Goal: Transaction & Acquisition: Purchase product/service

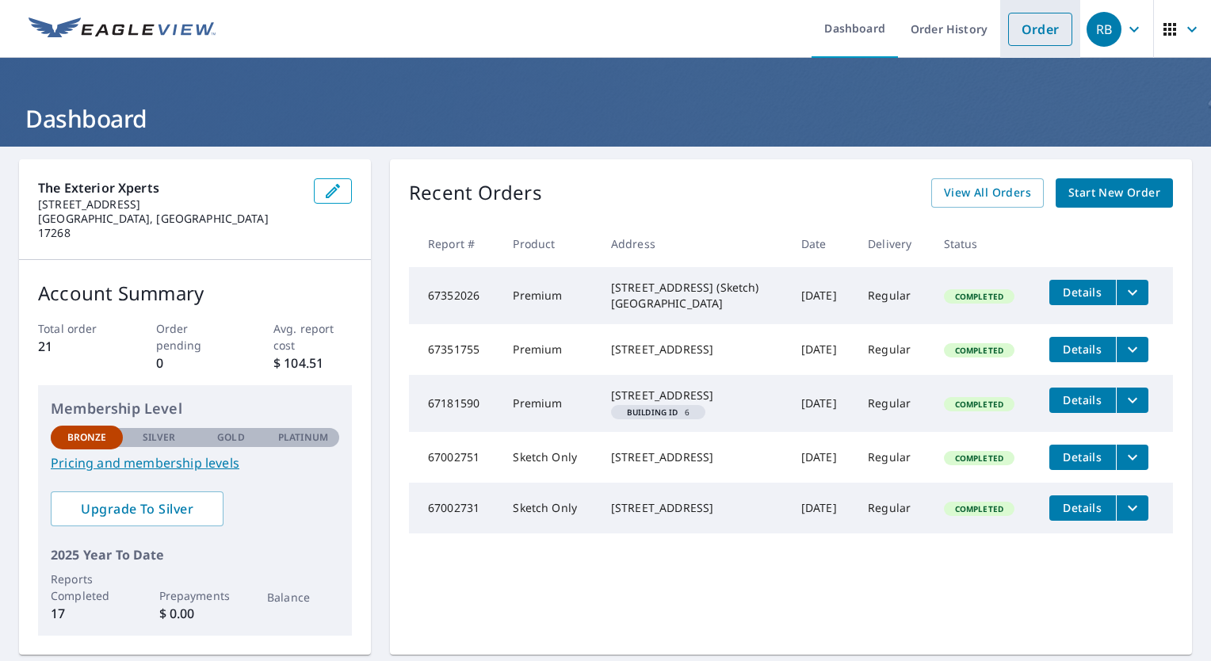
click at [1008, 31] on link "Order" at bounding box center [1040, 29] width 64 height 33
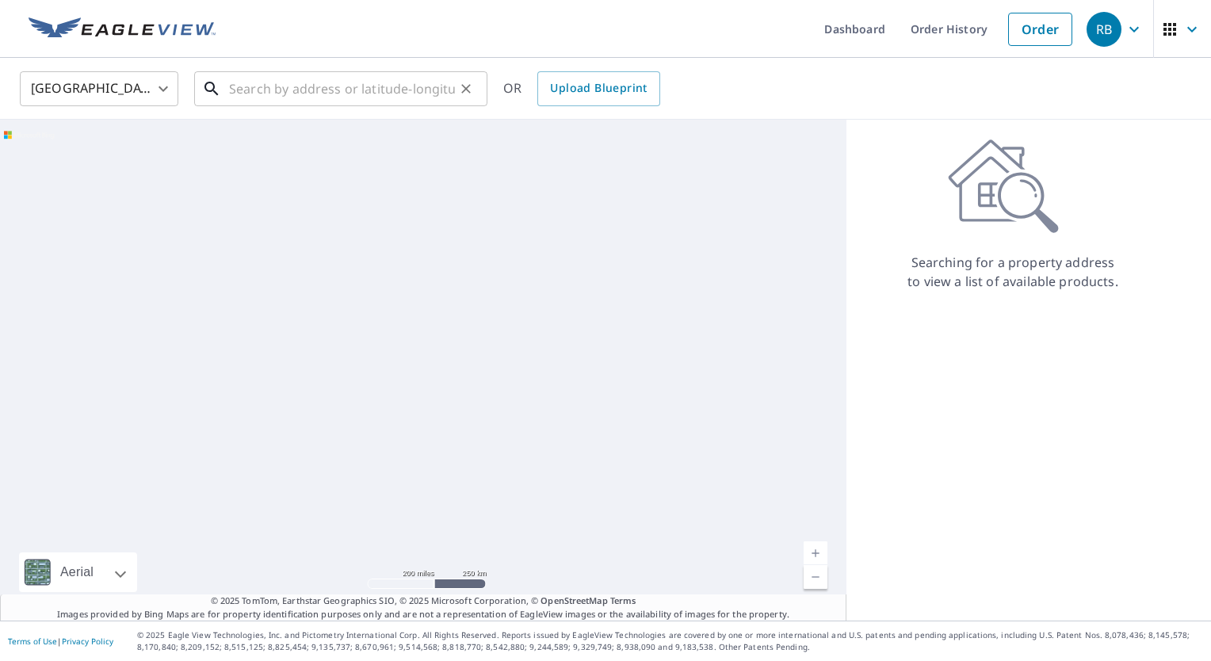
click at [447, 94] on input "text" at bounding box center [342, 89] width 226 height 44
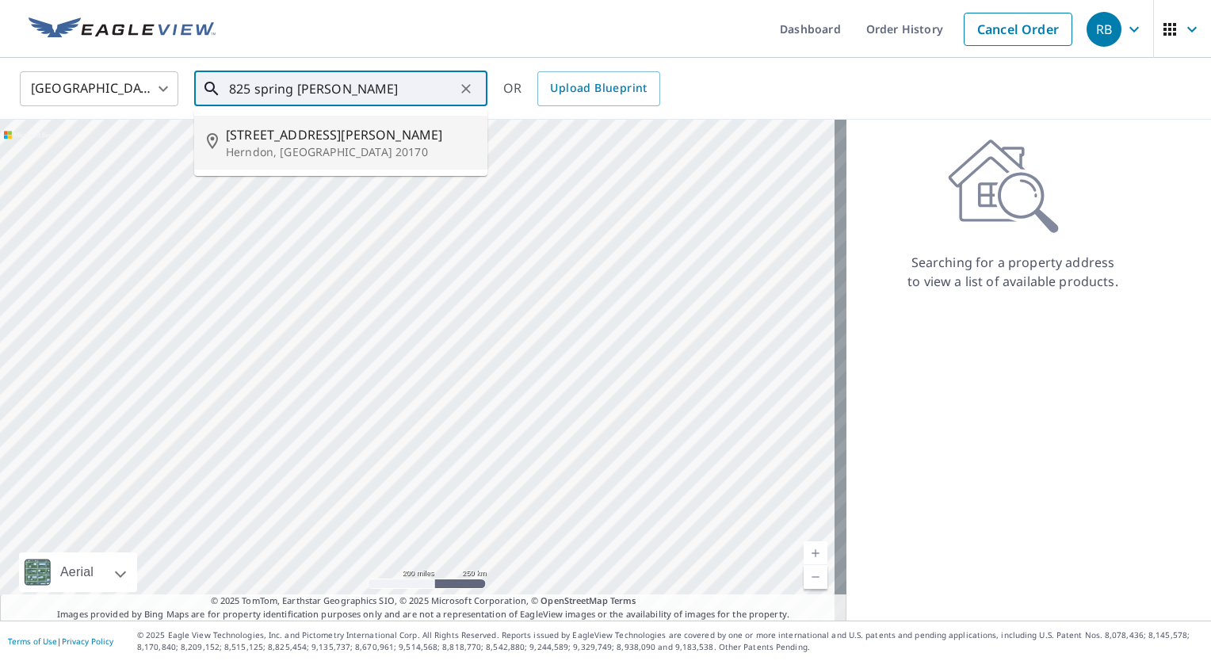
click at [428, 132] on span "[STREET_ADDRESS][PERSON_NAME]" at bounding box center [350, 134] width 249 height 19
type input "[STREET_ADDRESS][PERSON_NAME][PERSON_NAME]"
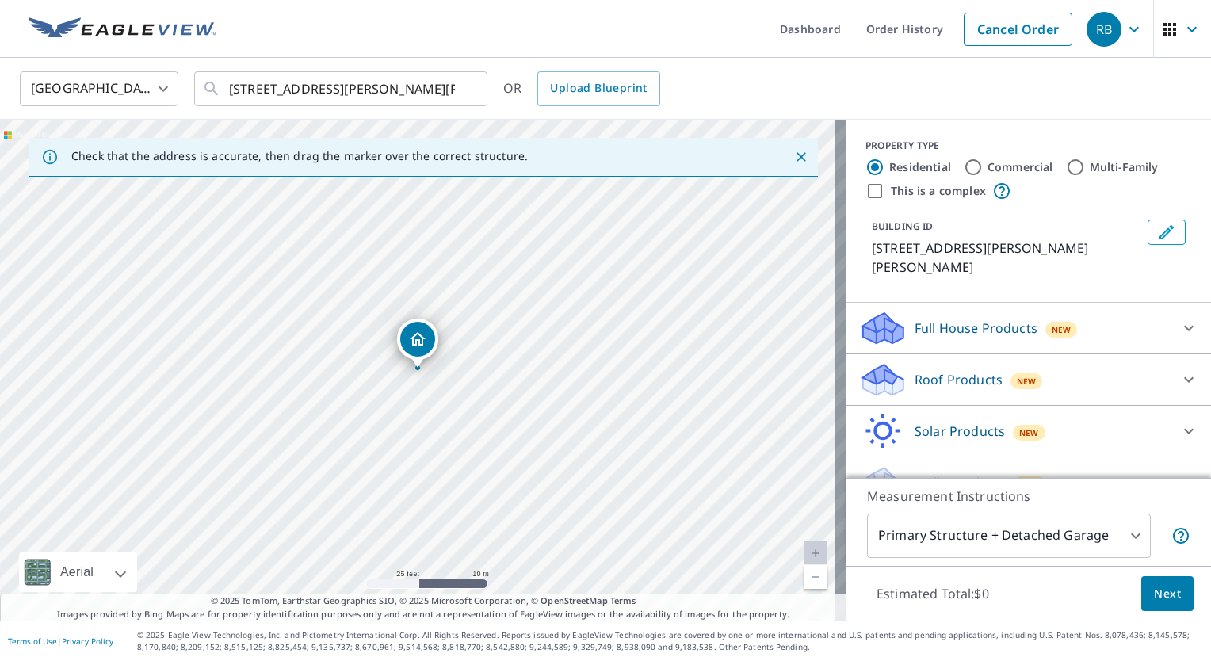
scroll to position [10, 0]
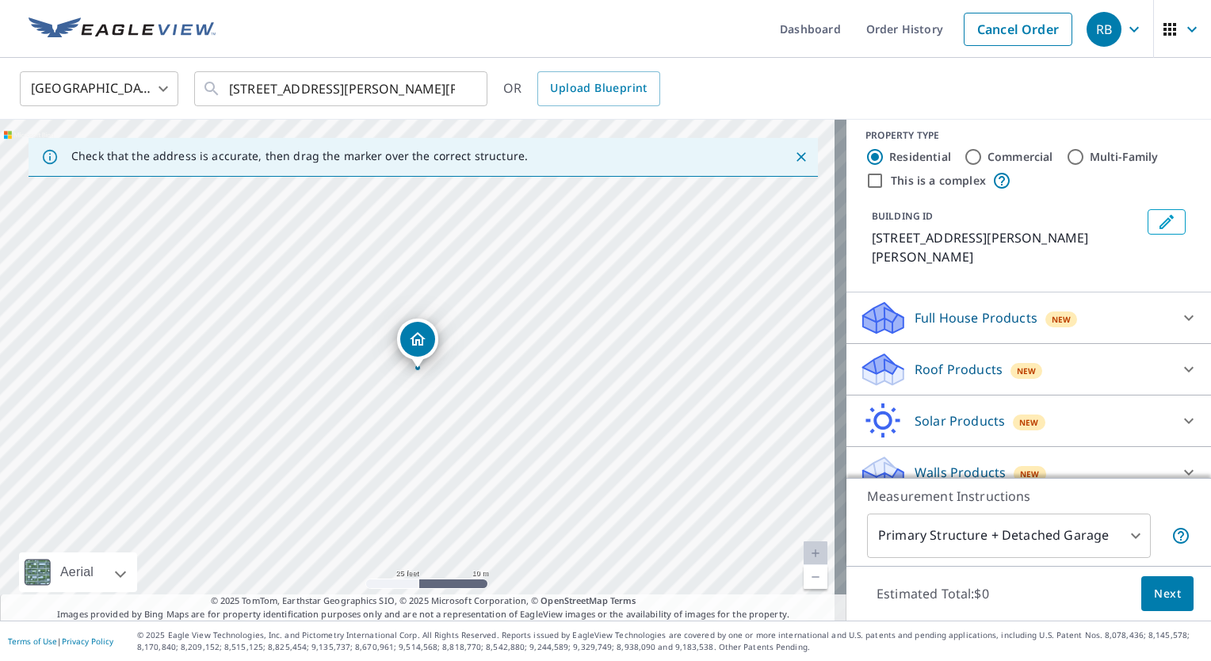
click at [1091, 454] on div "Walls Products New" at bounding box center [1014, 472] width 311 height 37
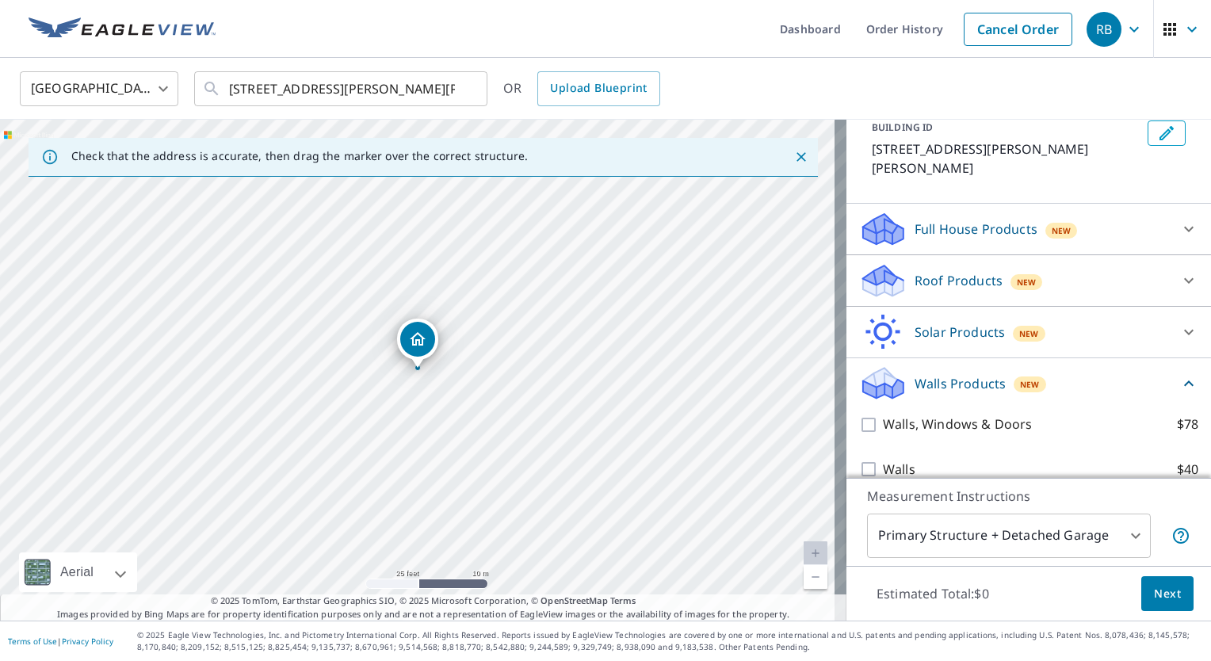
click at [1179, 374] on icon at bounding box center [1188, 383] width 19 height 19
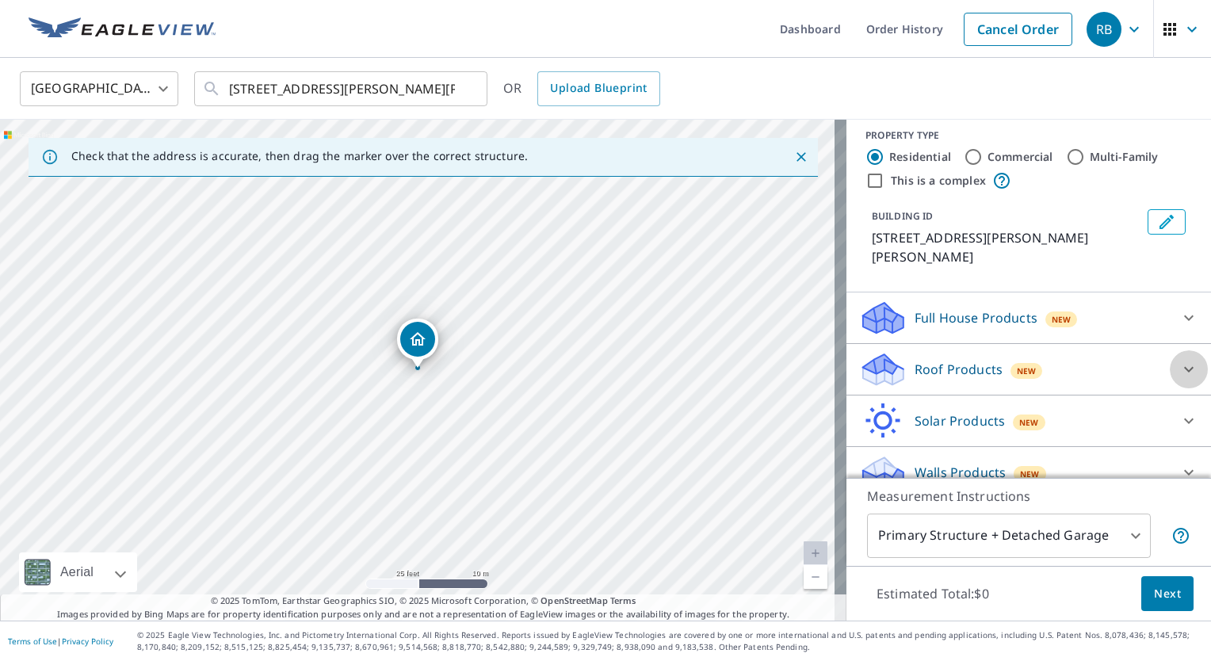
click at [1170, 359] on div at bounding box center [1189, 369] width 38 height 38
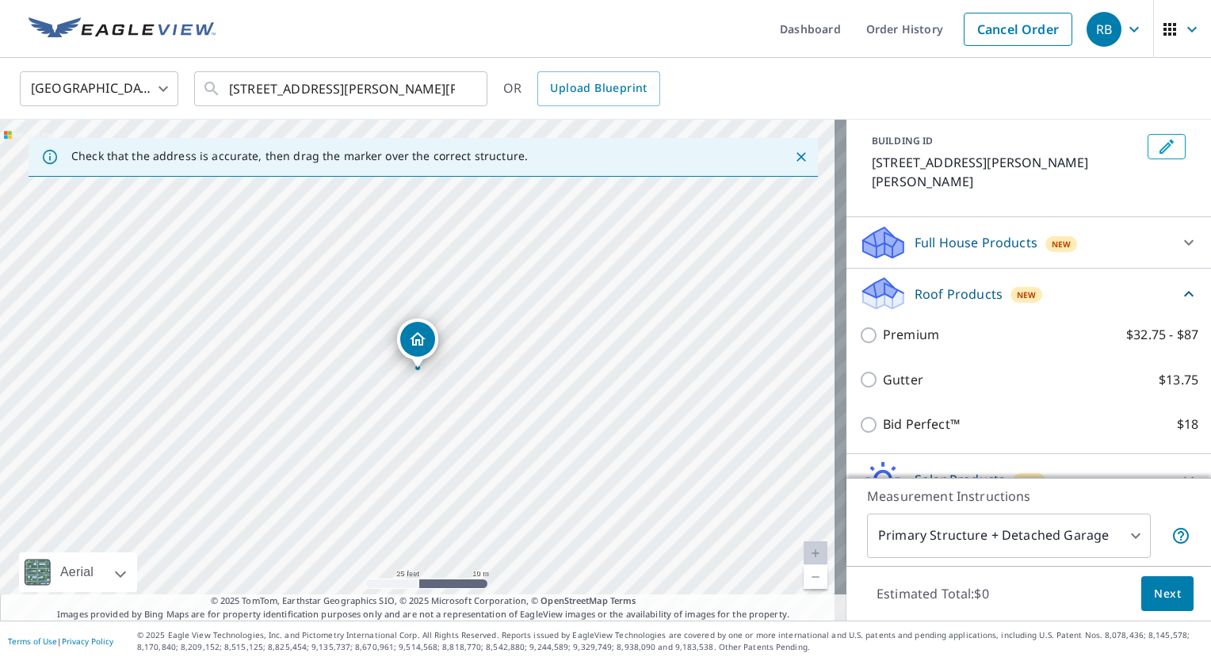
scroll to position [105, 0]
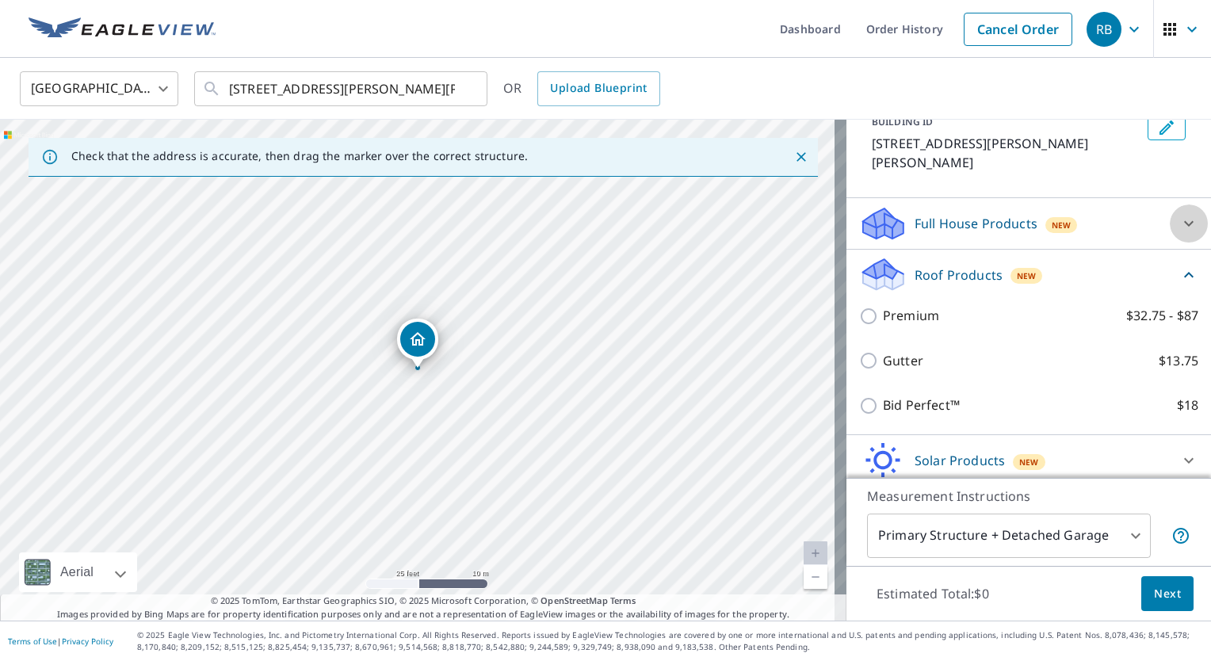
click at [1179, 214] on icon at bounding box center [1188, 223] width 19 height 19
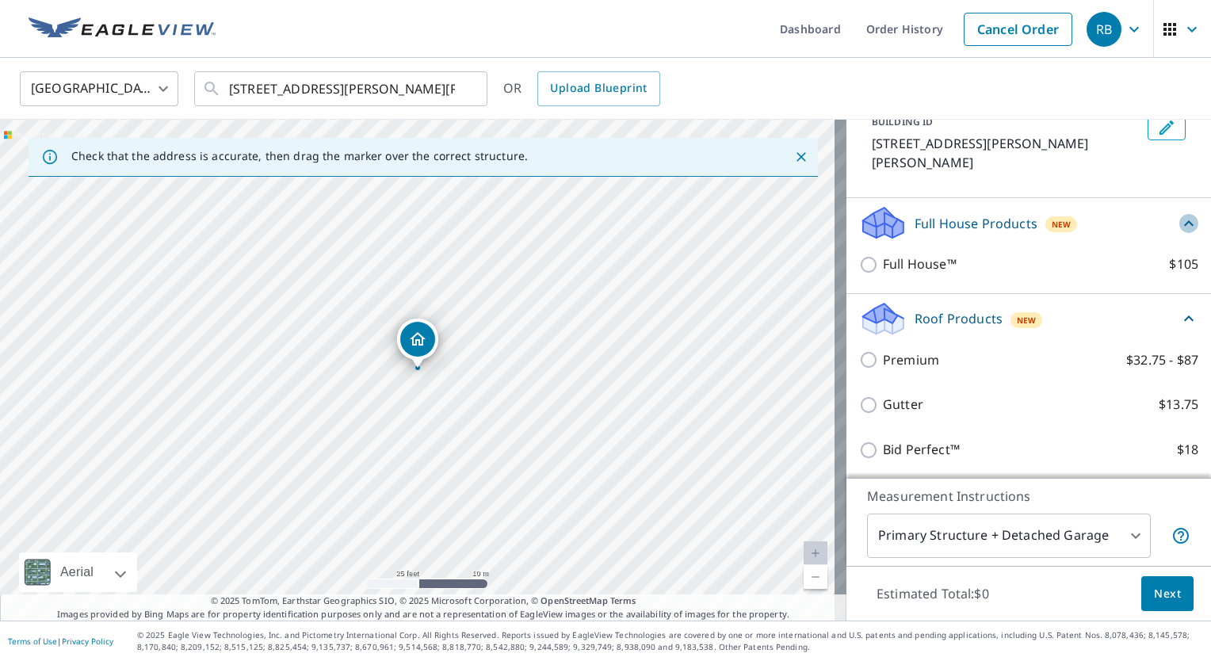
click at [1184, 220] on icon at bounding box center [1189, 223] width 10 height 6
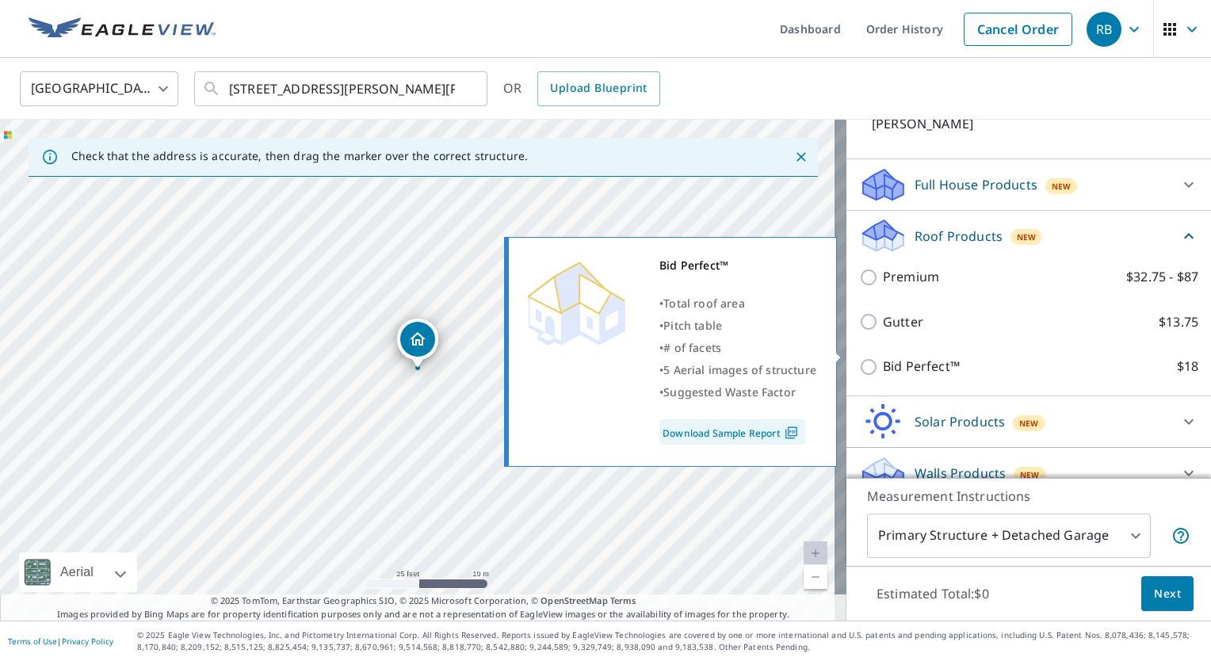
scroll to position [139, 0]
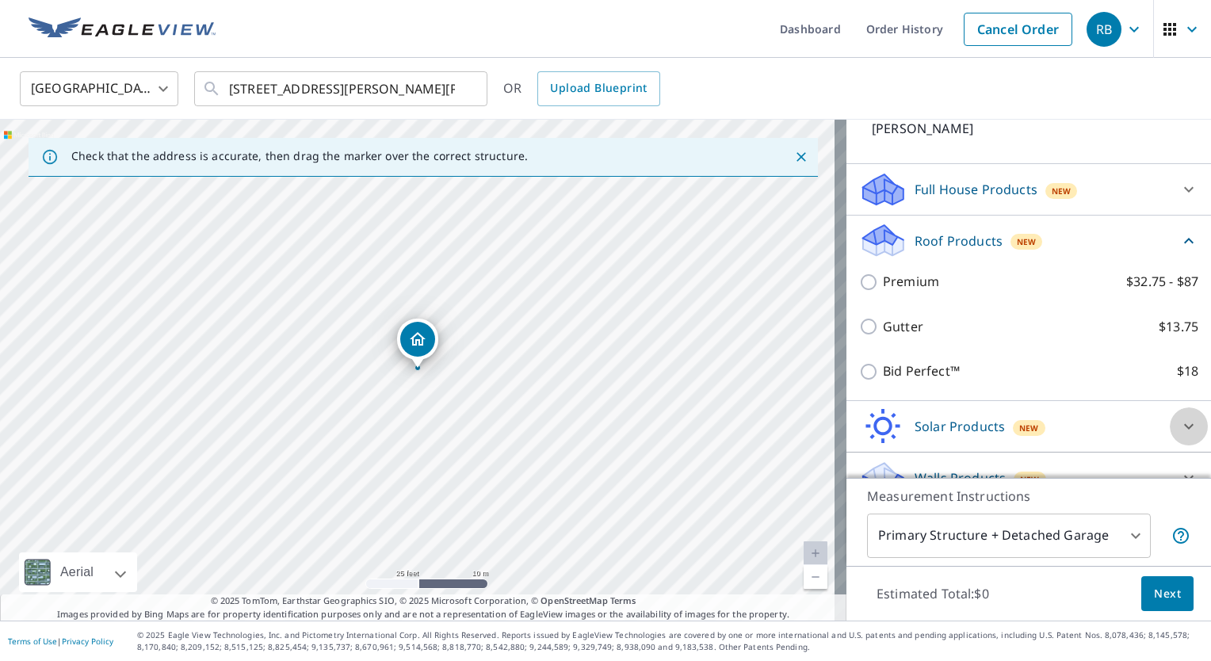
click at [1179, 417] on icon at bounding box center [1188, 426] width 19 height 19
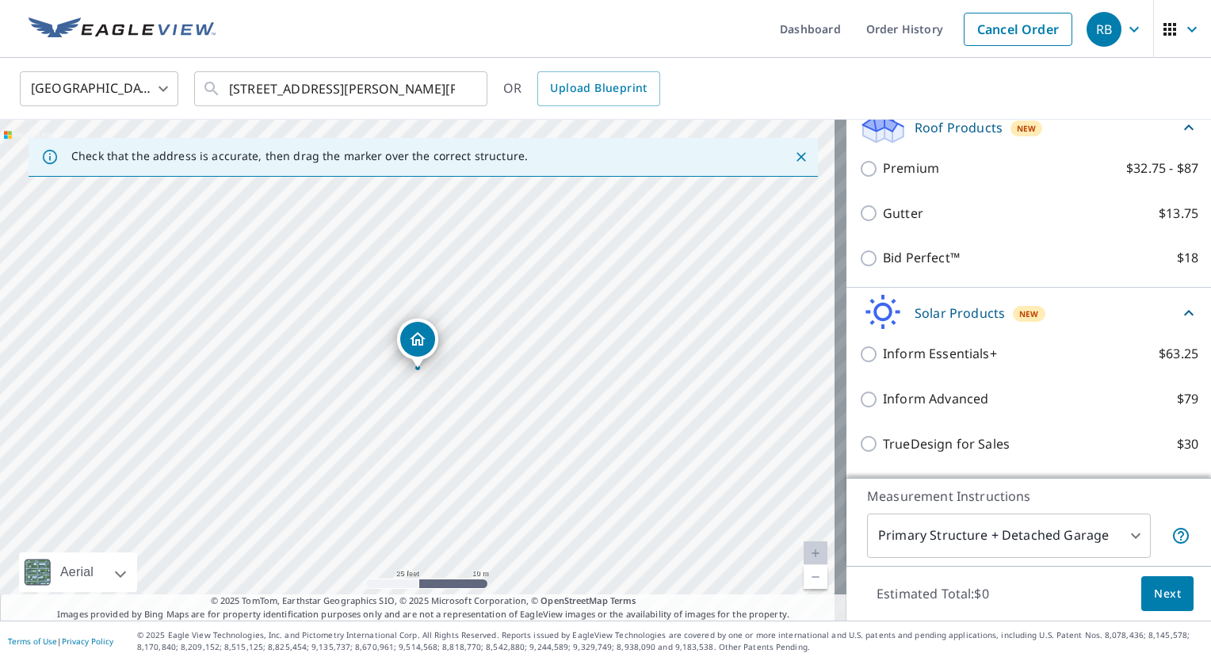
scroll to position [322, 0]
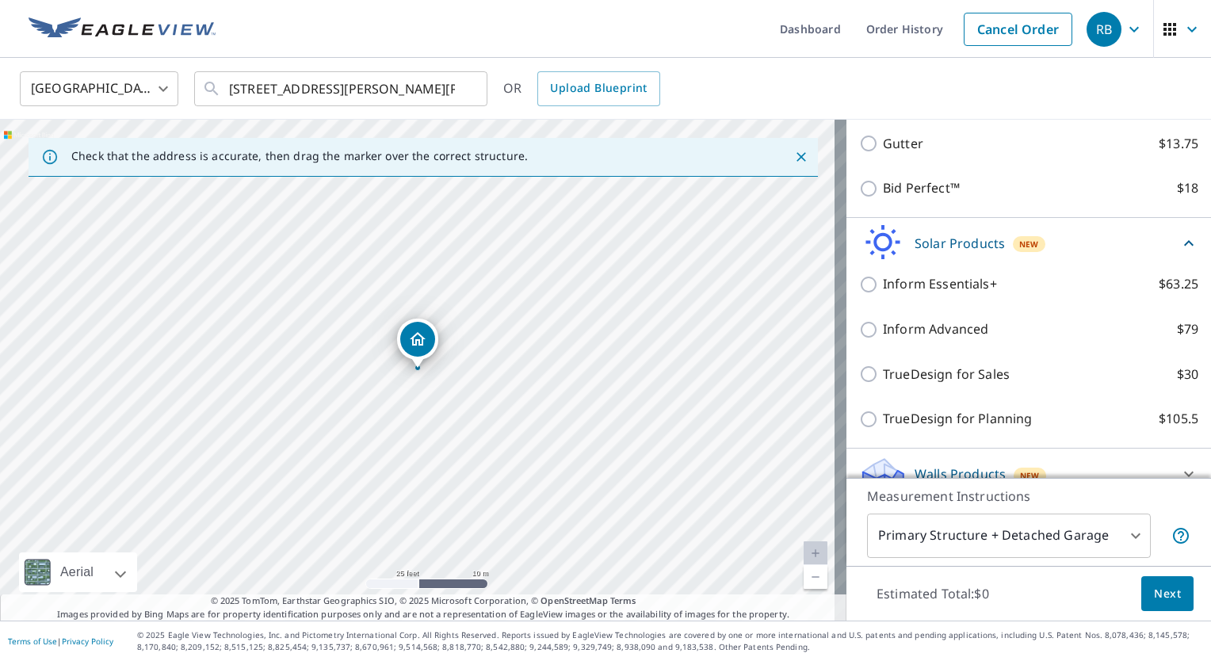
click at [1157, 236] on div "Solar Products New" at bounding box center [1028, 242] width 339 height 37
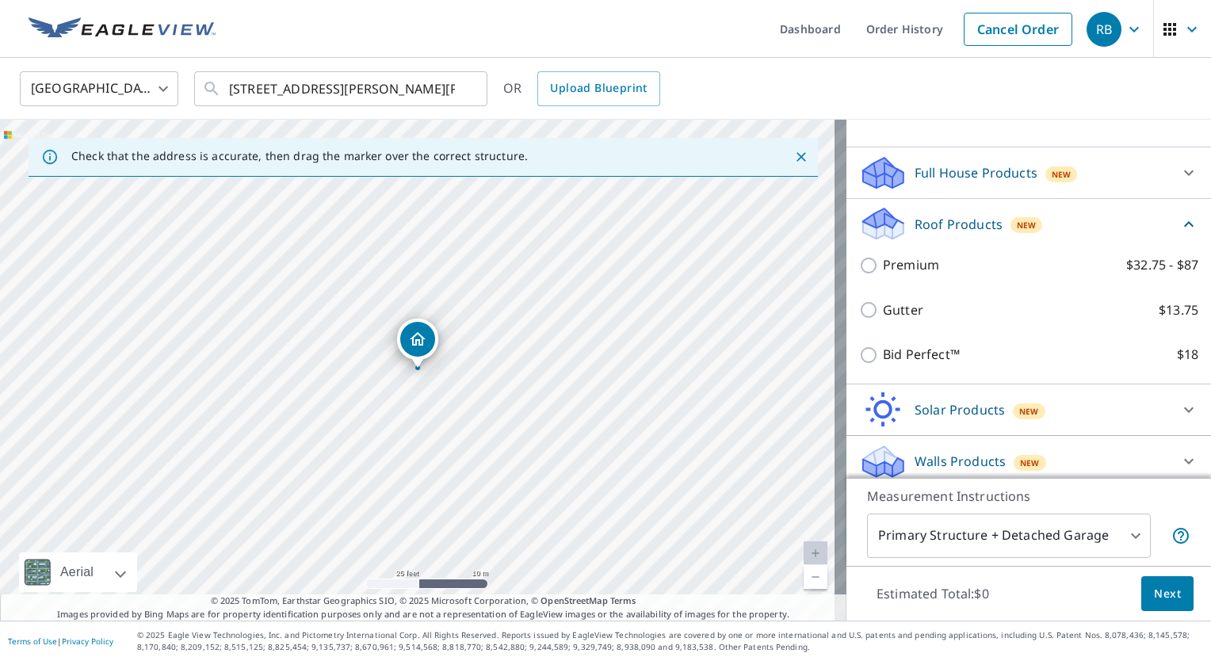
scroll to position [143, 0]
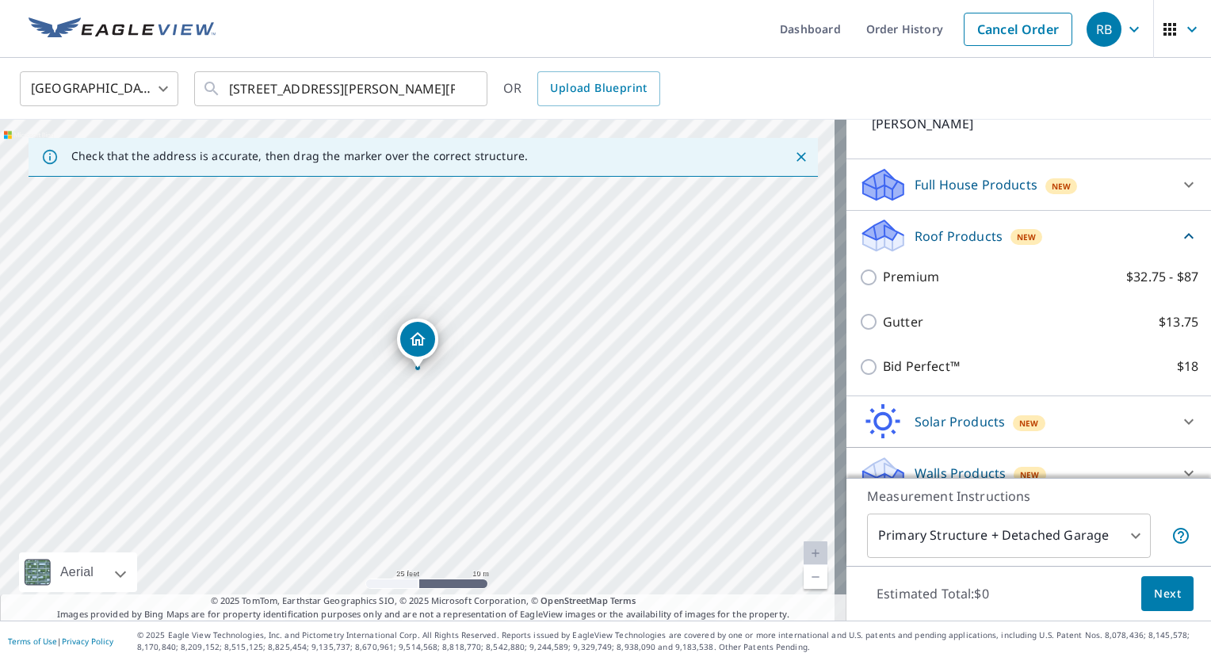
click at [1151, 217] on div "Roof Products New" at bounding box center [1019, 235] width 320 height 37
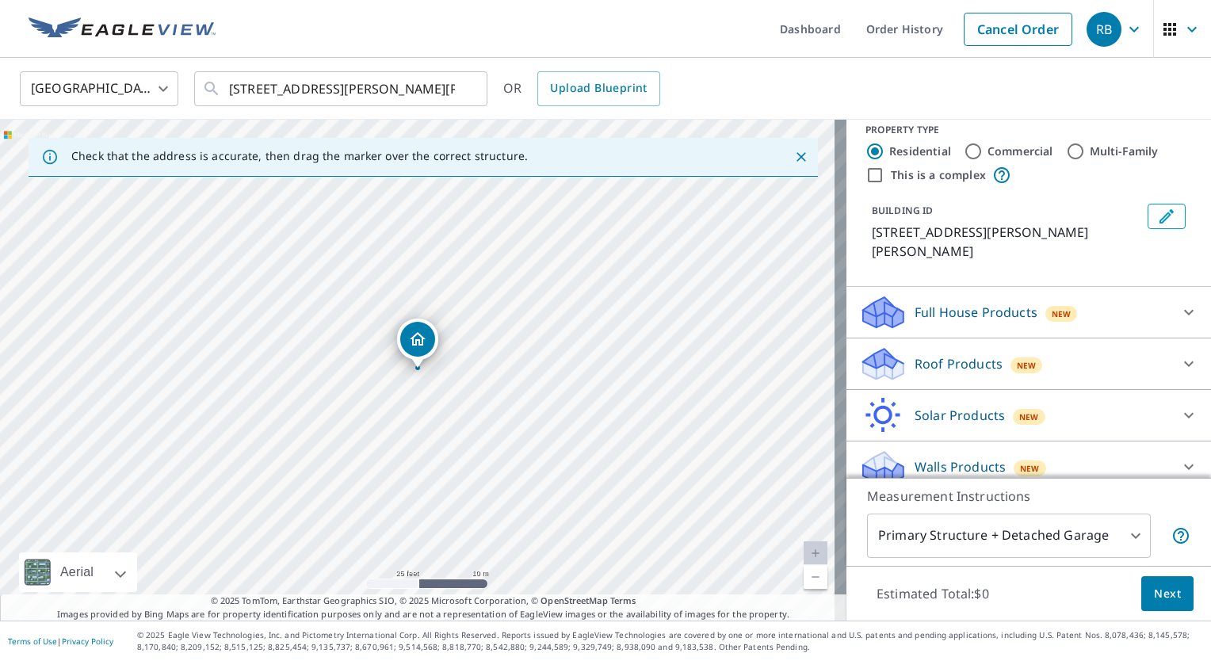
scroll to position [10, 0]
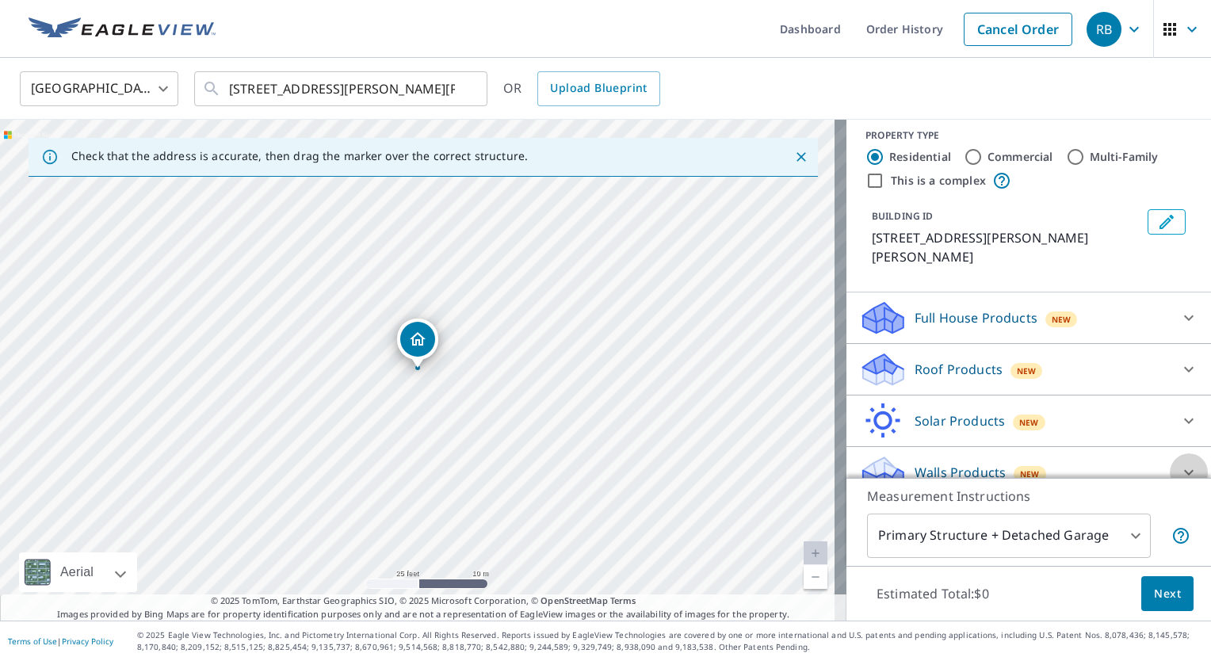
click at [1184, 470] on icon at bounding box center [1189, 473] width 10 height 6
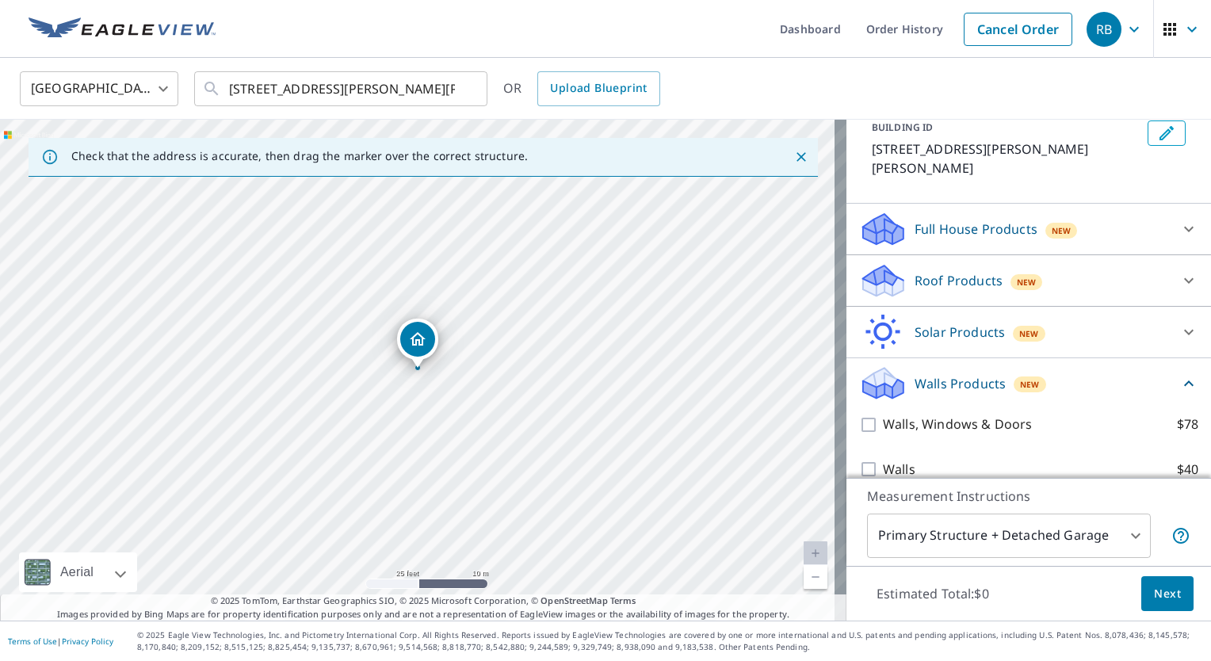
scroll to position [98, 0]
click at [1184, 381] on icon at bounding box center [1189, 384] width 10 height 6
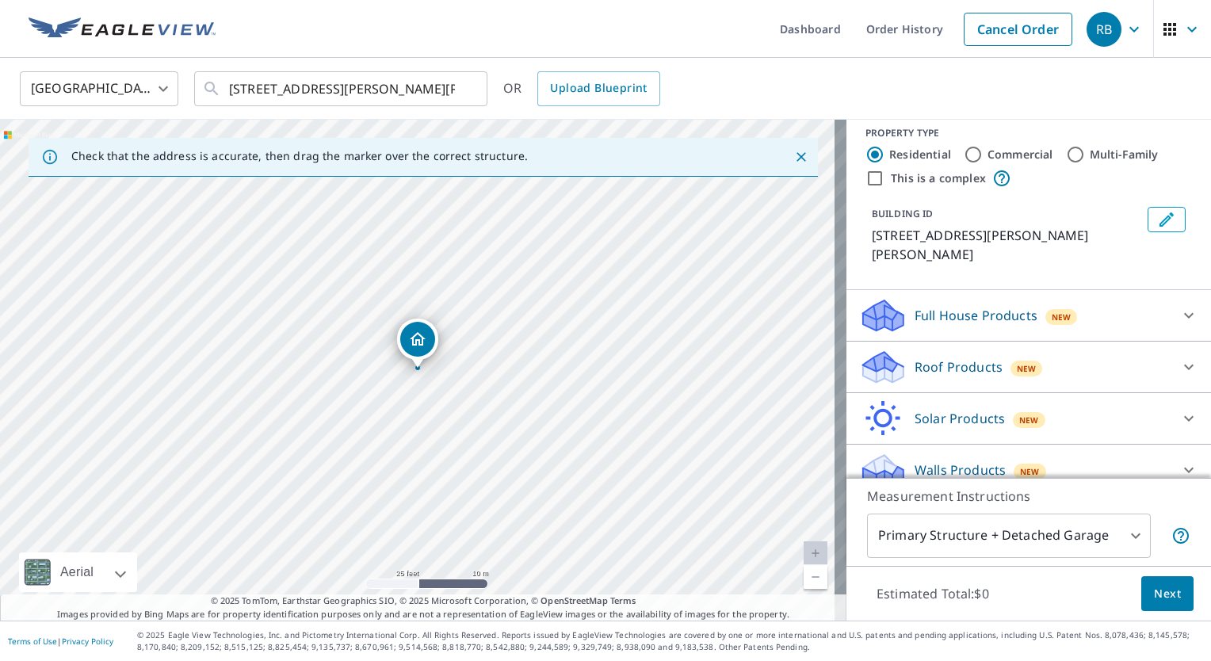
scroll to position [10, 0]
click at [1179, 360] on icon at bounding box center [1188, 369] width 19 height 19
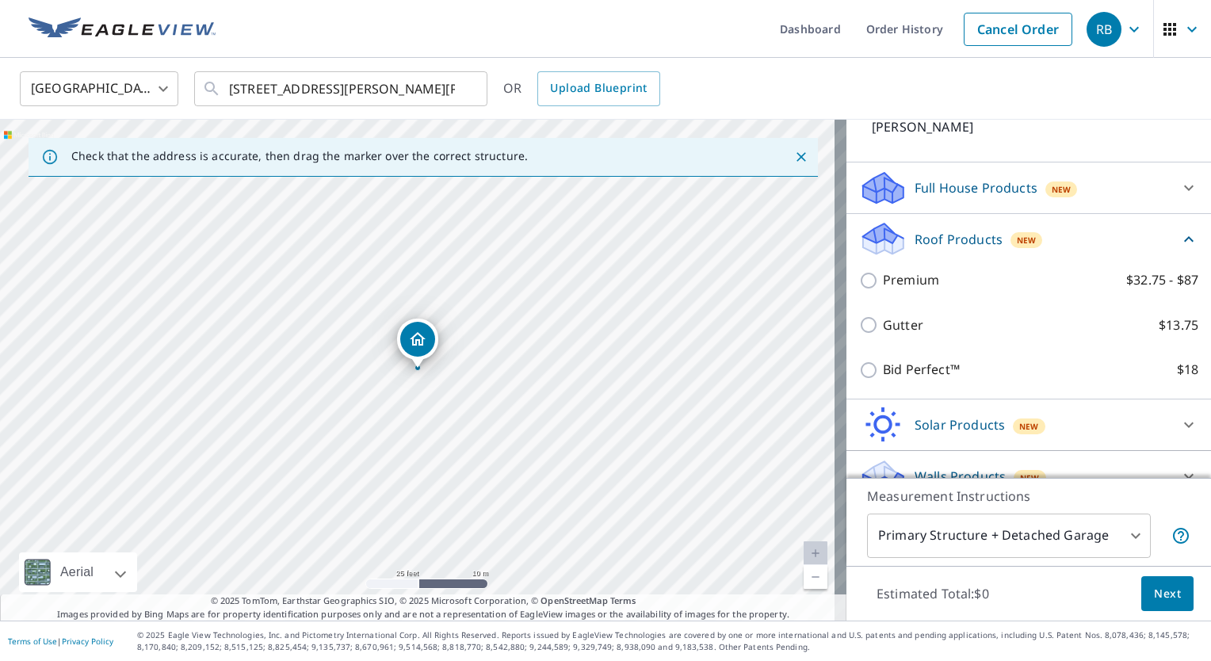
scroll to position [141, 0]
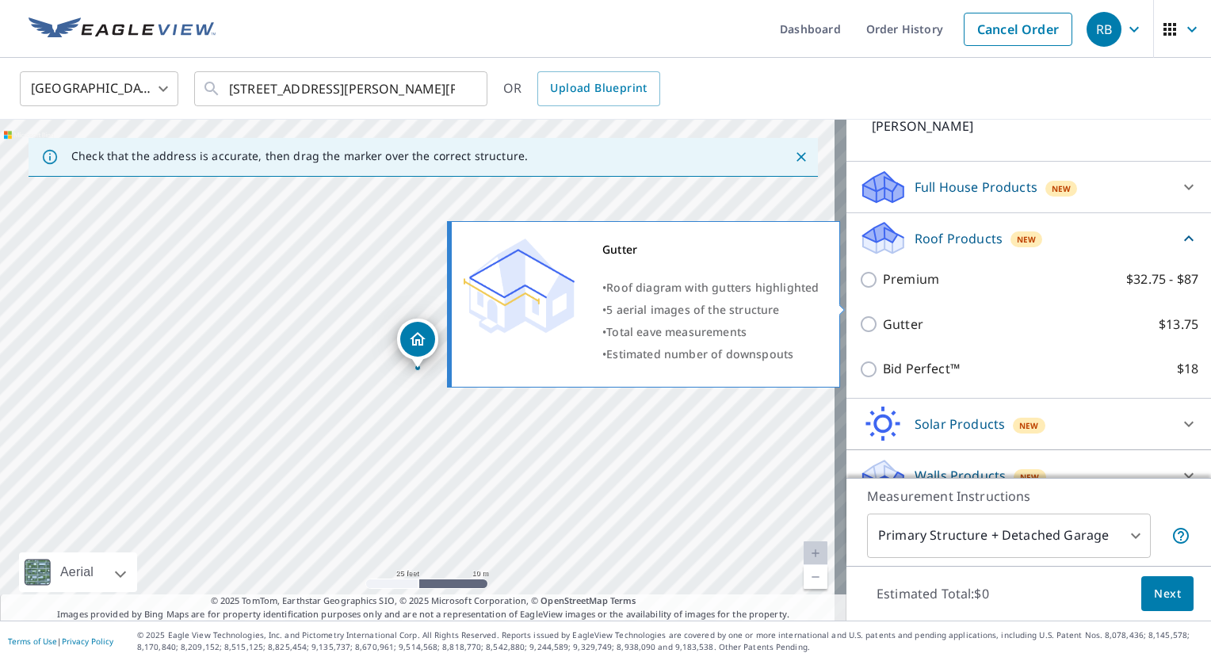
click at [1159, 315] on p "$13.75" at bounding box center [1179, 325] width 40 height 20
click at [883, 315] on input "Gutter $13.75" at bounding box center [871, 324] width 24 height 19
checkbox input "true"
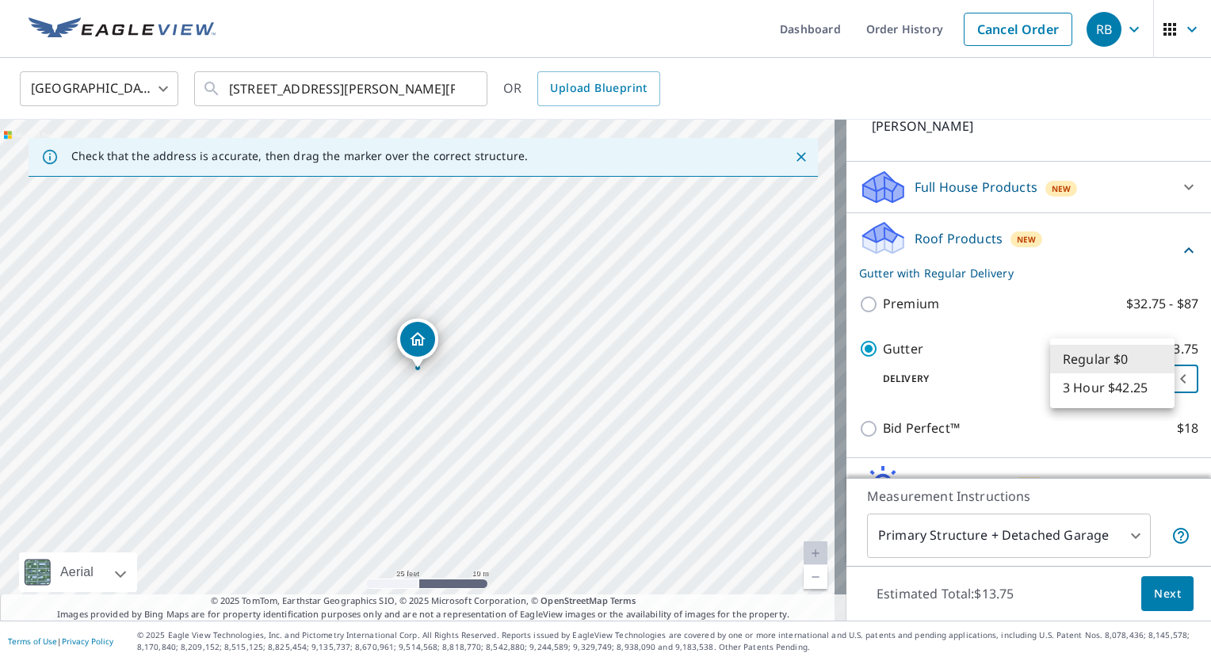
click at [1122, 357] on body "RB RB Dashboard Order History Cancel Order RB United States [GEOGRAPHIC_DATA] ​…" at bounding box center [605, 330] width 1211 height 661
click at [1113, 349] on li "Regular $0" at bounding box center [1112, 359] width 124 height 29
click at [1163, 594] on span "Next" at bounding box center [1167, 594] width 27 height 20
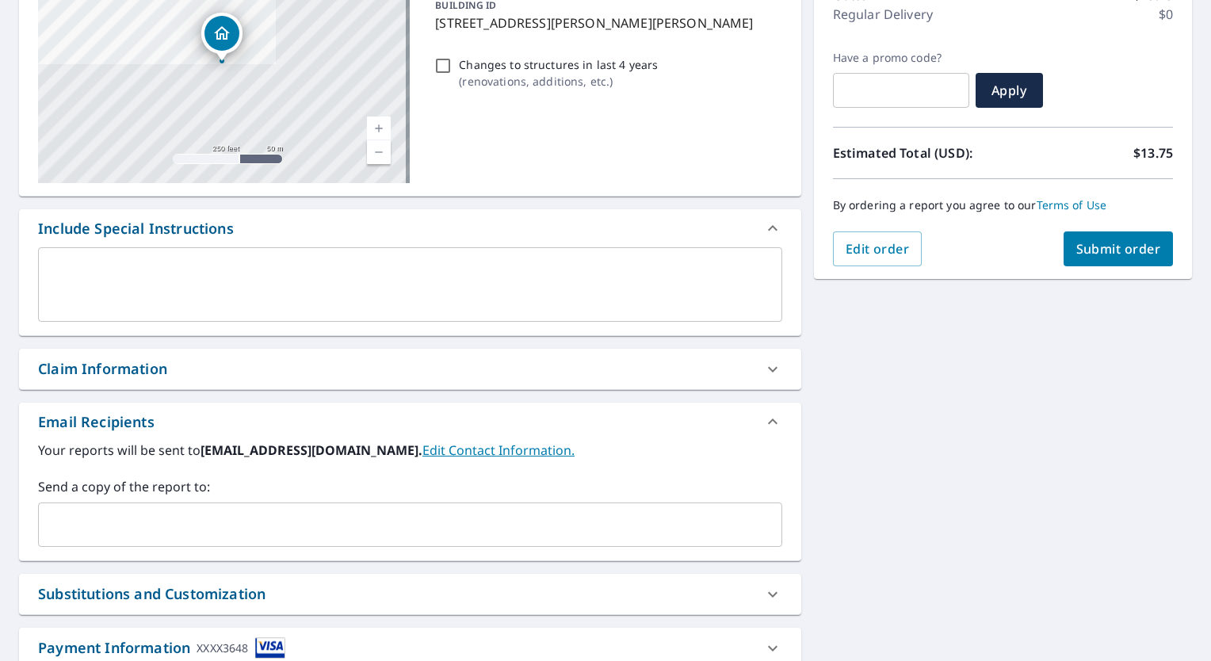
scroll to position [259, 0]
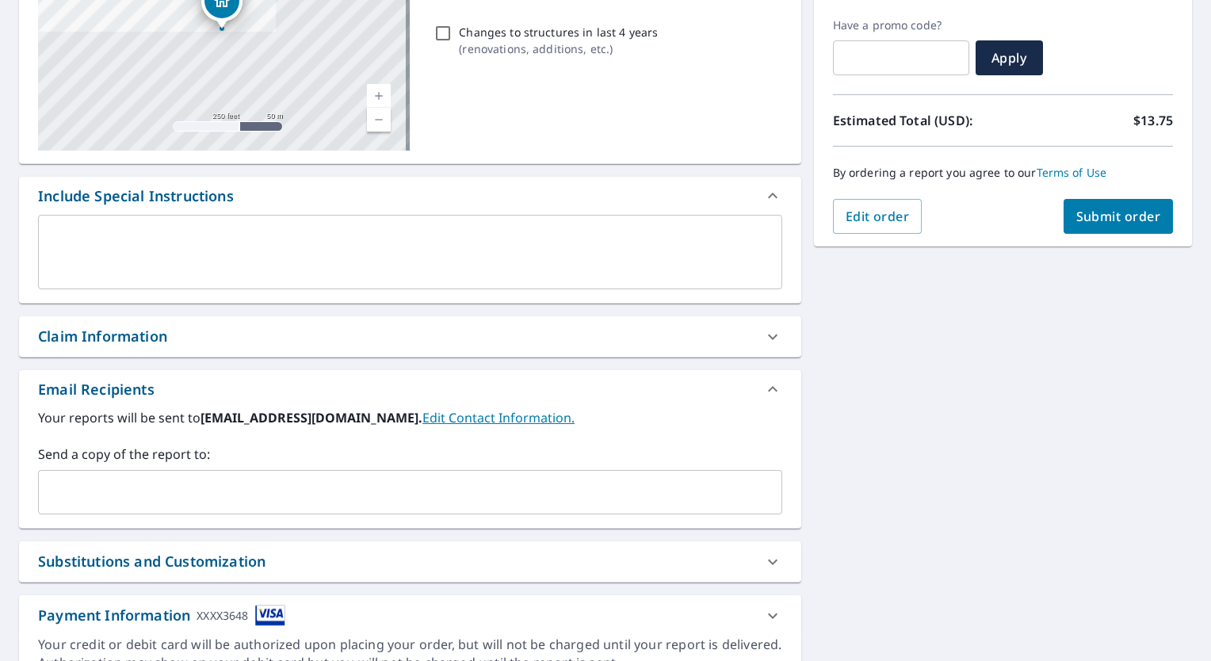
click at [382, 502] on input "text" at bounding box center [398, 492] width 706 height 30
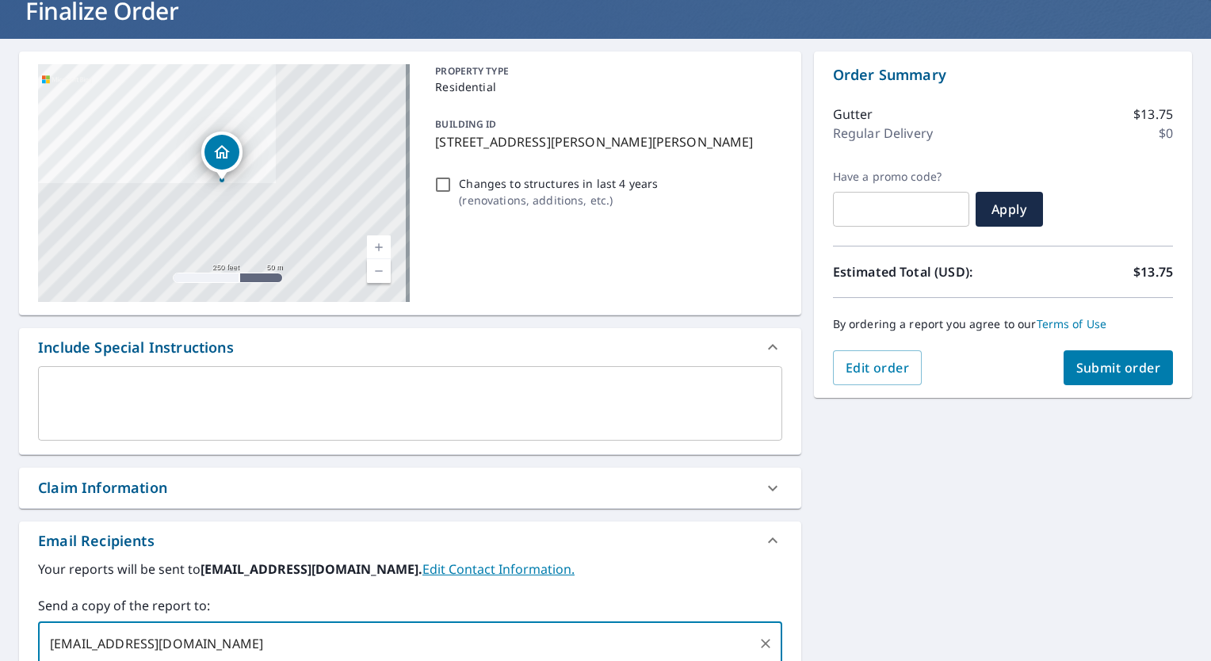
scroll to position [76, 0]
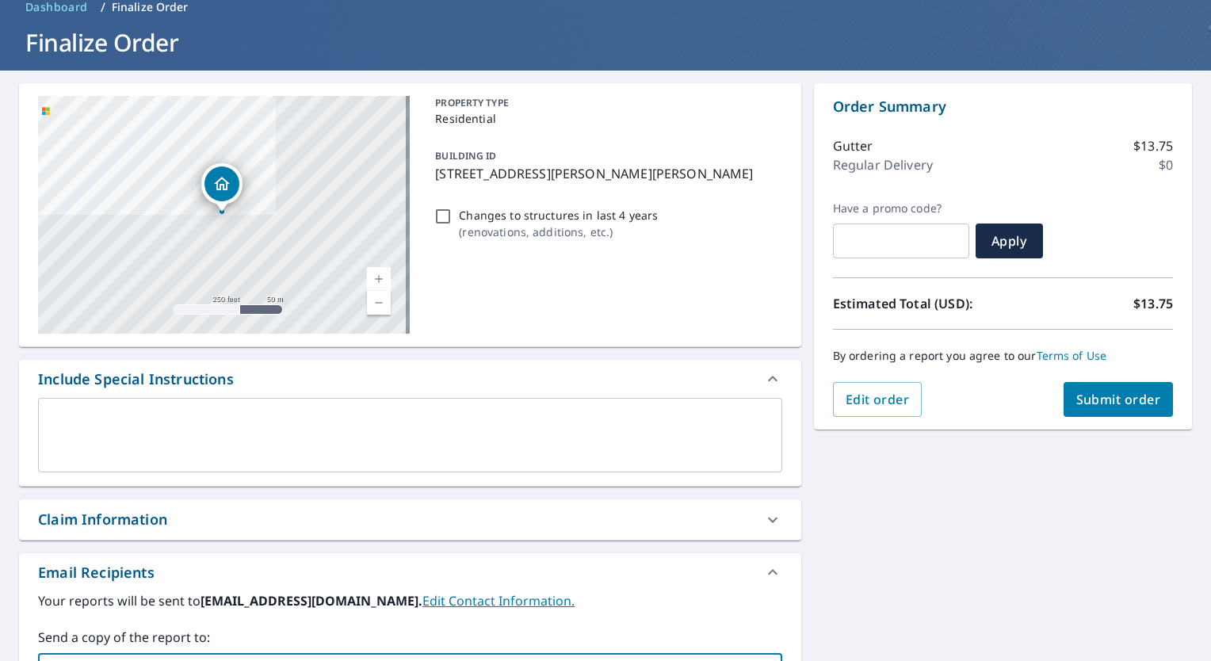
type input "[EMAIL_ADDRESS][DOMAIN_NAME]"
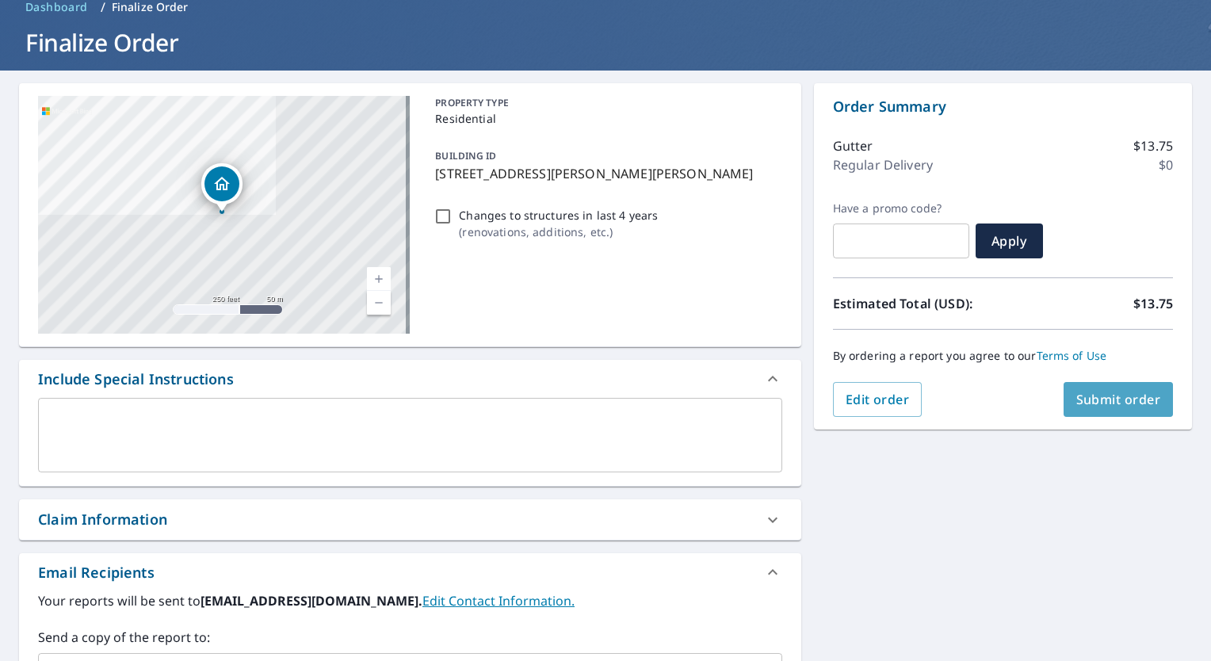
click at [1132, 403] on span "Submit order" at bounding box center [1118, 399] width 85 height 17
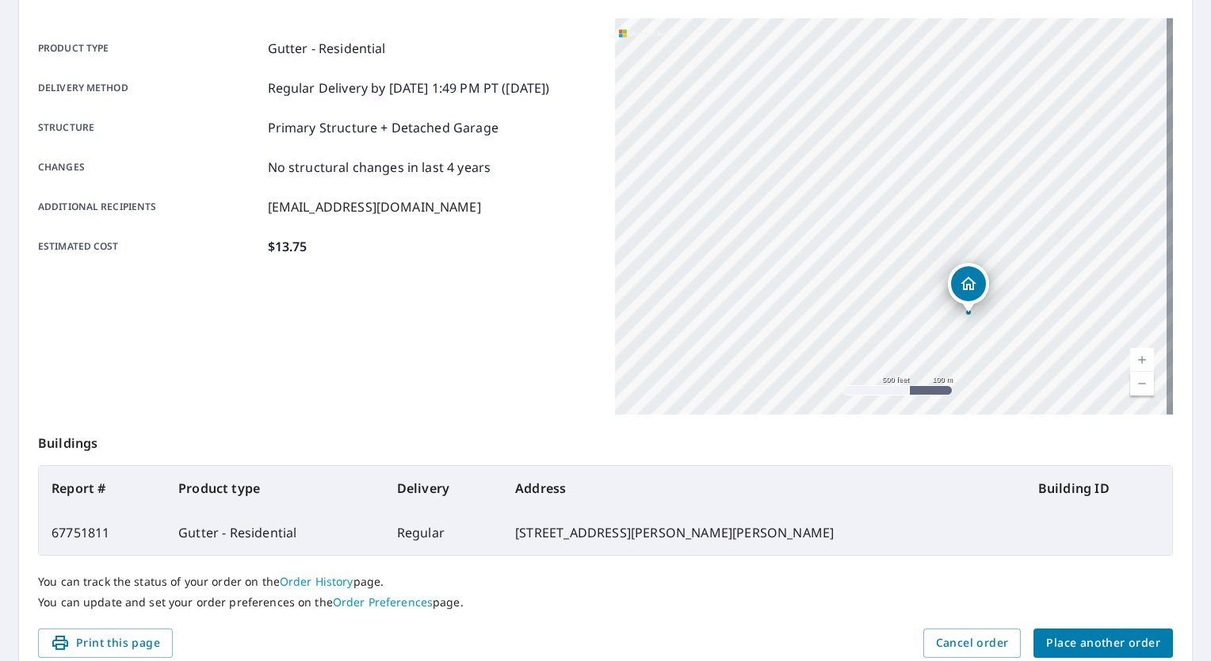
scroll to position [270, 0]
